Goal: Navigation & Orientation: Find specific page/section

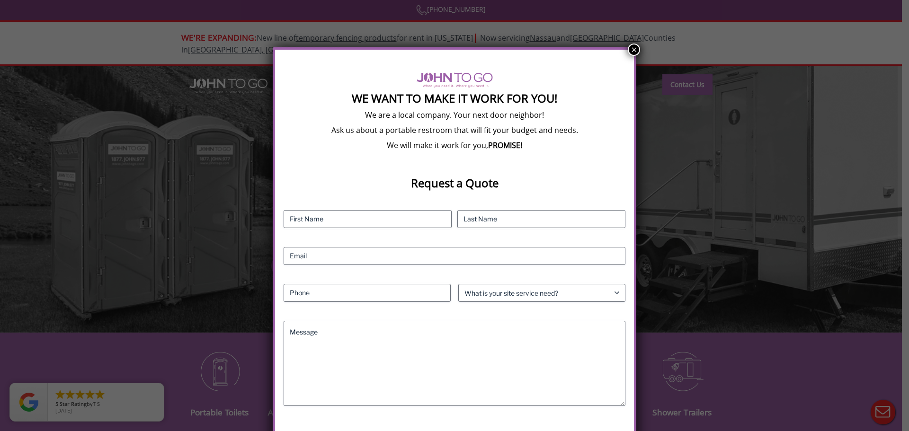
click at [636, 47] on button "×" at bounding box center [634, 50] width 12 height 12
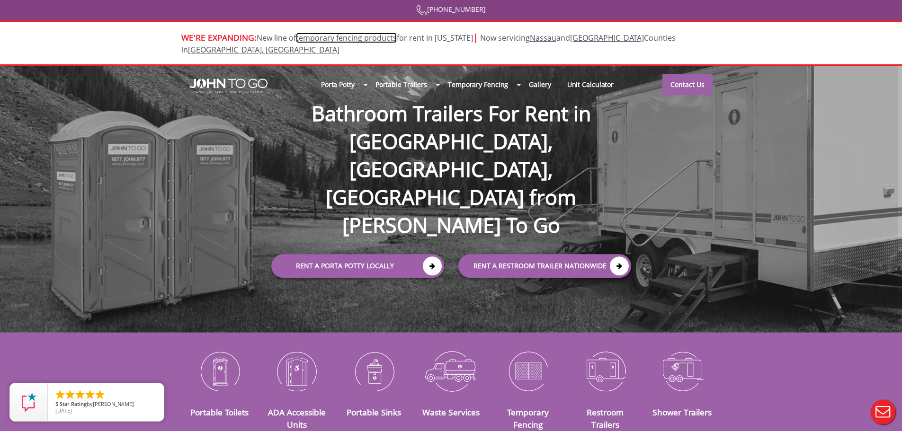
click at [348, 40] on link "temporary fencing products" at bounding box center [346, 38] width 101 height 10
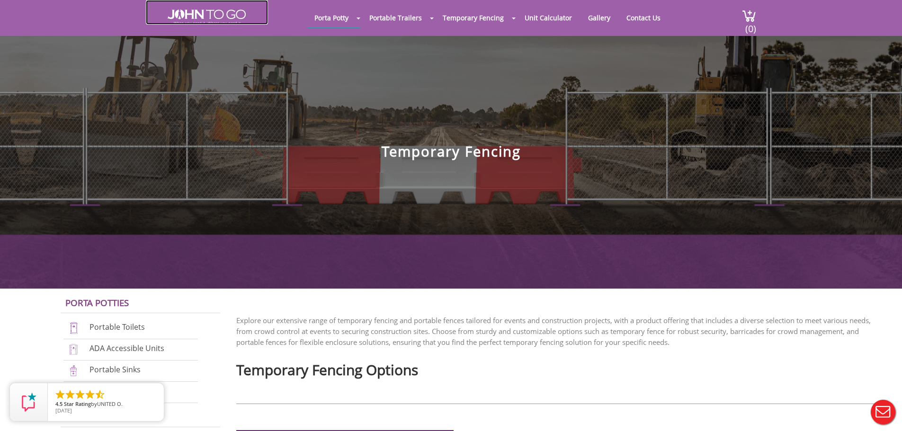
click at [204, 16] on img at bounding box center [207, 16] width 78 height 15
